Goal: Task Accomplishment & Management: Complete application form

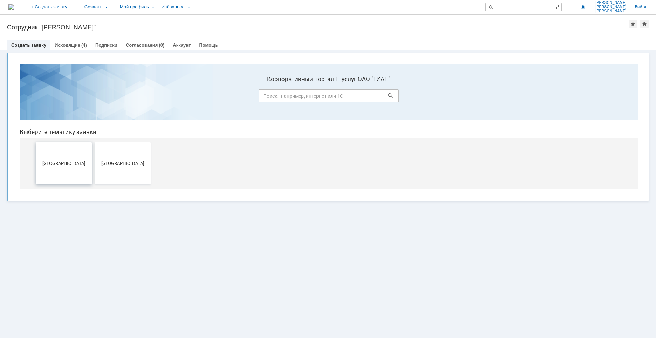
click at [77, 157] on button "[GEOGRAPHIC_DATA]" at bounding box center [64, 163] width 56 height 42
click at [129, 160] on span "[GEOGRAPHIC_DATA]" at bounding box center [123, 162] width 52 height 5
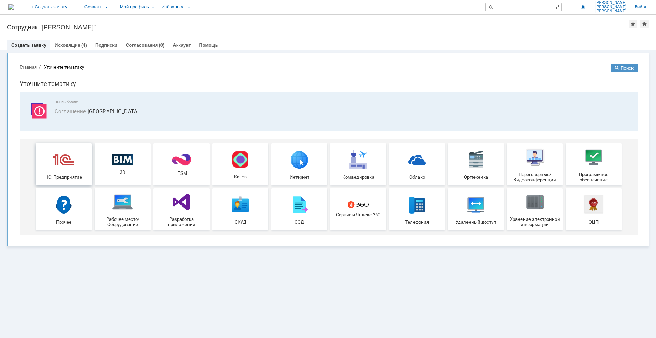
click at [61, 165] on img at bounding box center [63, 159] width 21 height 21
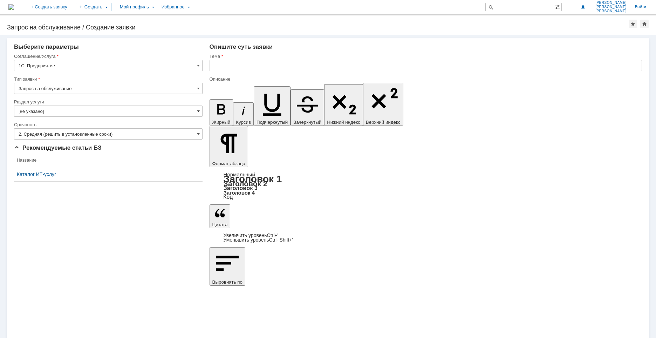
click at [198, 111] on span at bounding box center [198, 111] width 3 height 6
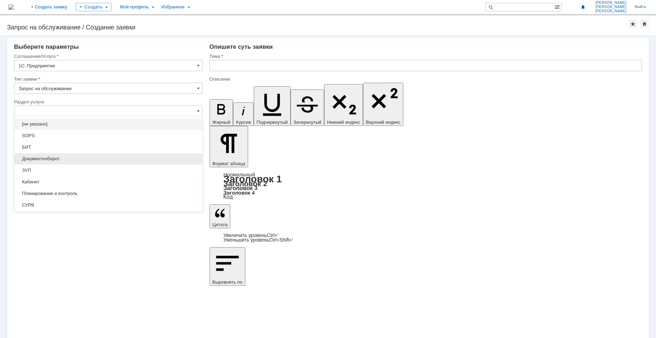
scroll to position [9, 0]
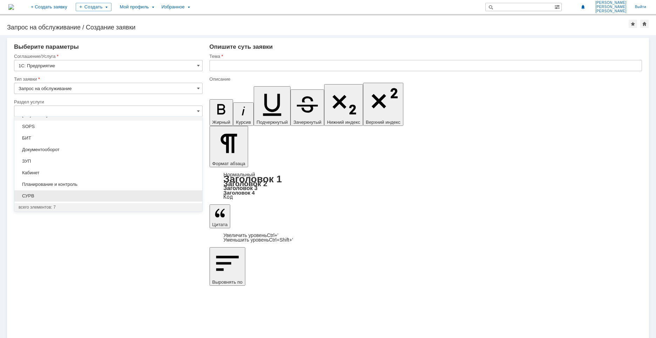
click at [79, 194] on span "СУРВ" at bounding box center [108, 196] width 179 height 6
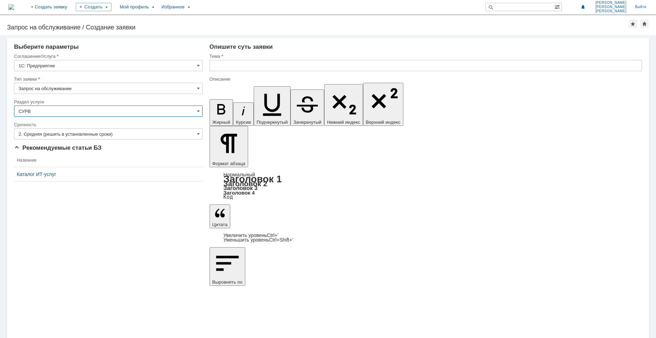
type input "СУРВ"
click at [197, 133] on span at bounding box center [198, 134] width 3 height 6
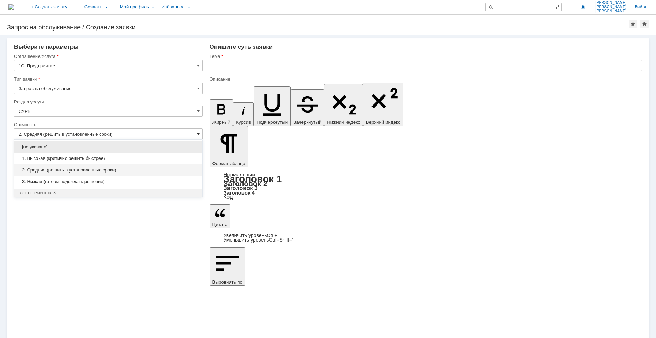
click at [197, 133] on span at bounding box center [198, 134] width 3 height 6
click at [184, 213] on div "Внимание! Выберите параметры Соглашение/Услуга 1С: Предприятие Тип заявки Запро…" at bounding box center [328, 186] width 656 height 303
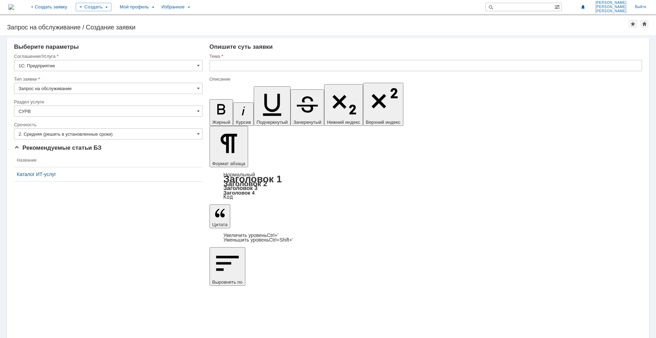
type input "2. Средняя (решить в установленные сроки)"
click at [237, 63] on input "text" at bounding box center [426, 65] width 432 height 11
type input "1с"
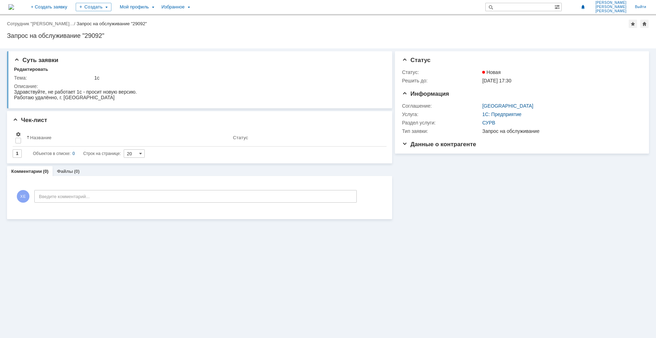
click at [326, 239] on div "Суть заявки Редактировать Тема: 1с Описание: Чек-лист Результаты поиска: Измени…" at bounding box center [328, 192] width 656 height 289
